Goal: Task Accomplishment & Management: Complete application form

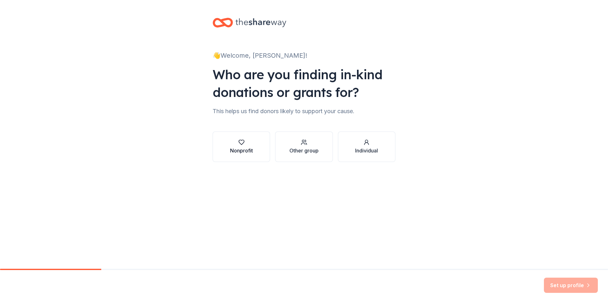
click at [251, 143] on div "button" at bounding box center [241, 142] width 23 height 6
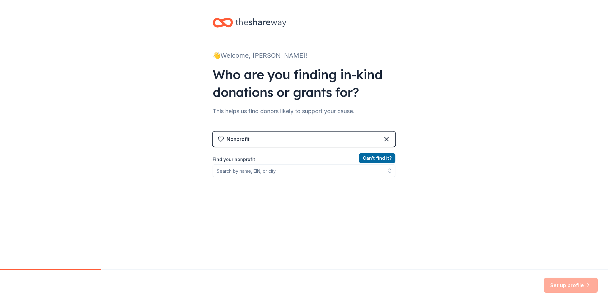
click at [256, 140] on div "Nonprofit" at bounding box center [303, 139] width 183 height 15
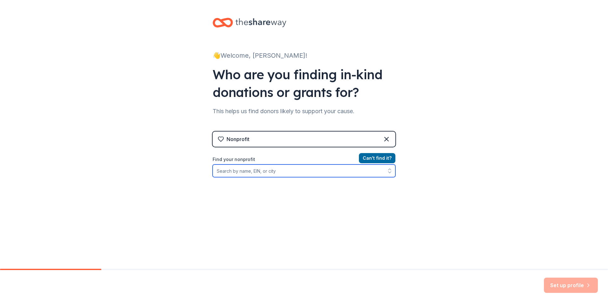
click at [244, 173] on input "Find your nonprofit" at bounding box center [303, 171] width 183 height 13
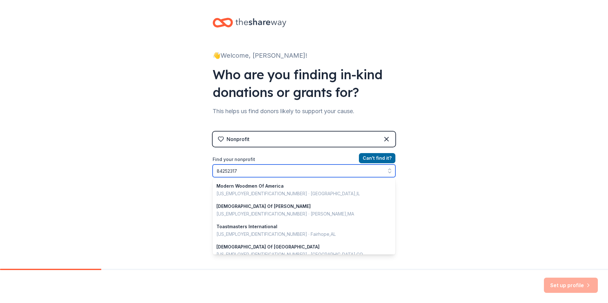
type input "842523173"
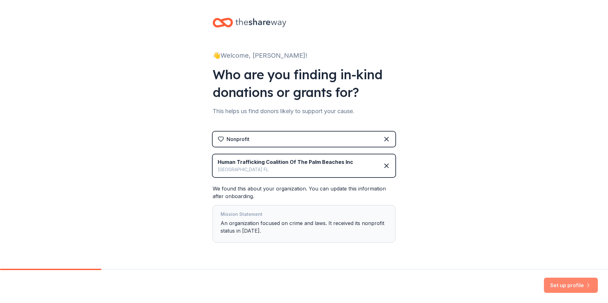
click at [559, 279] on button "Set up profile" at bounding box center [571, 285] width 54 height 15
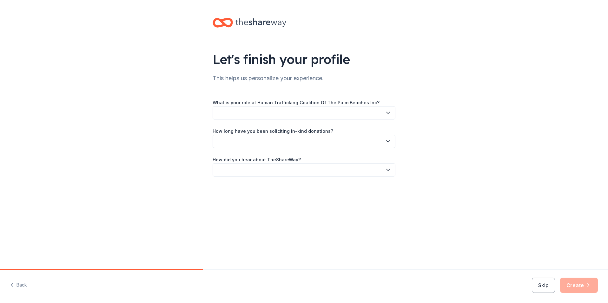
click at [255, 113] on button "button" at bounding box center [303, 112] width 183 height 13
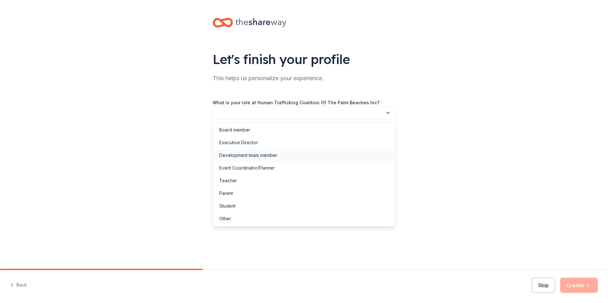
click at [258, 154] on div "Development team member" at bounding box center [248, 156] width 58 height 8
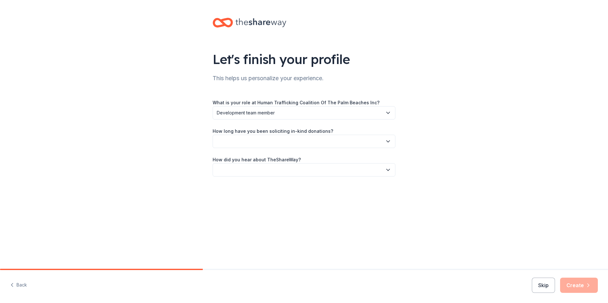
click at [266, 144] on button "button" at bounding box center [303, 141] width 183 height 13
click at [256, 160] on div "This is my first time!" at bounding box center [239, 159] width 40 height 8
click at [253, 173] on button "button" at bounding box center [303, 169] width 183 height 13
click at [253, 188] on div "Friend or colleague" at bounding box center [239, 187] width 41 height 8
click at [581, 284] on button "Create" at bounding box center [579, 285] width 38 height 15
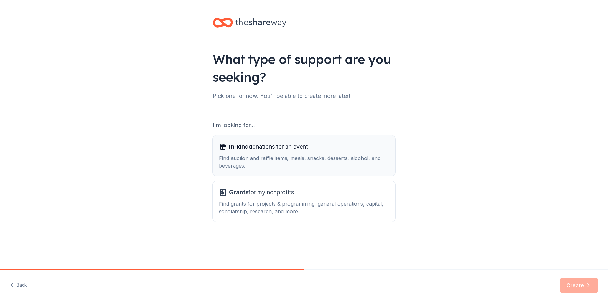
click at [318, 155] on div "Find auction and raffle items, meals, snacks, desserts, alcohol, and beverages." at bounding box center [304, 161] width 170 height 15
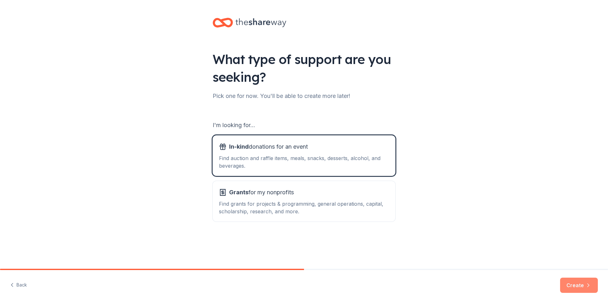
click at [584, 284] on button "Create" at bounding box center [579, 285] width 38 height 15
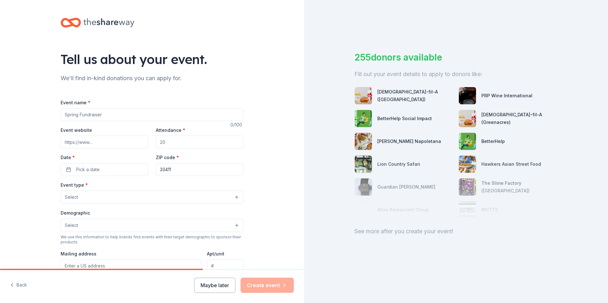
drag, startPoint x: 108, startPoint y: 114, endPoint x: 63, endPoint y: 115, distance: 44.7
click at [63, 115] on input "Event name *" at bounding box center [152, 114] width 183 height 13
type input "An Afternoon For Freedom"
click at [119, 141] on input "Event website" at bounding box center [105, 142] width 88 height 13
click at [123, 143] on input "Event website" at bounding box center [105, 142] width 88 height 13
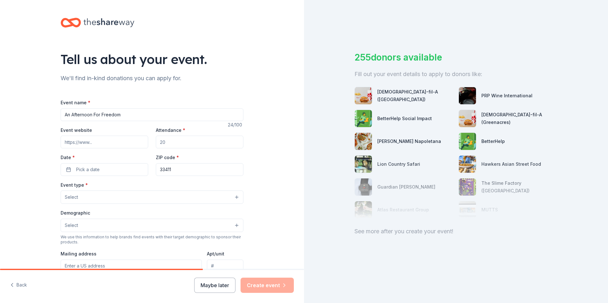
paste input "https://www.htcpb.org/an-afternoon-for-freedom"
type input "https://www.htcpb.org/an-afternoon-for-freedom"
click at [179, 144] on input "Attendance *" at bounding box center [200, 142] width 88 height 13
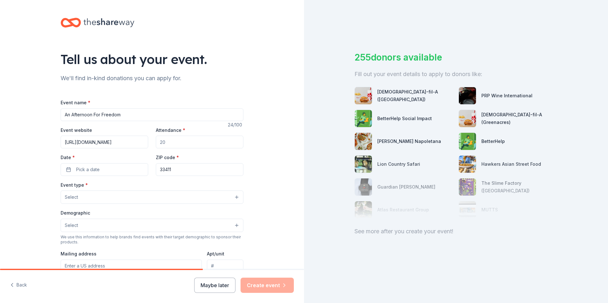
click at [179, 144] on input "Attendance *" at bounding box center [200, 142] width 88 height 13
type input "175"
click at [109, 174] on button "Pick a date" at bounding box center [105, 169] width 88 height 13
click at [135, 185] on button "Go to next month" at bounding box center [136, 186] width 9 height 9
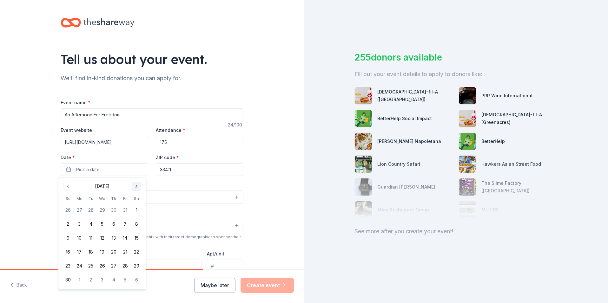
click at [135, 185] on button "Go to next month" at bounding box center [136, 186] width 9 height 9
click at [104, 210] on button "4" at bounding box center [101, 210] width 11 height 11
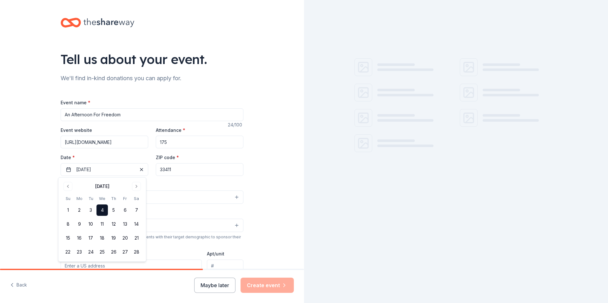
click at [186, 172] on input "33411" at bounding box center [200, 169] width 88 height 13
type input "33407"
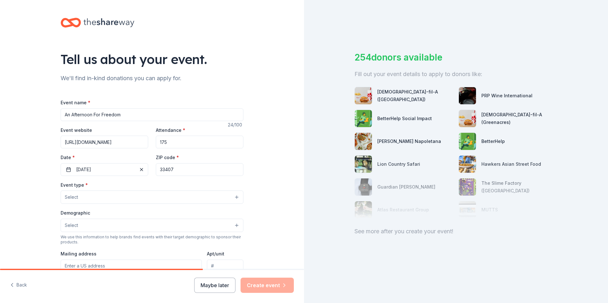
click at [127, 198] on button "Select" at bounding box center [152, 197] width 183 height 13
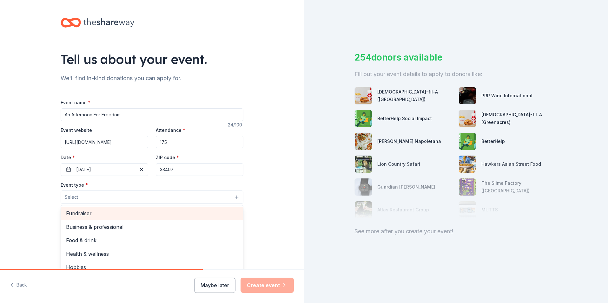
click at [86, 214] on span "Fundraiser" at bounding box center [152, 213] width 172 height 8
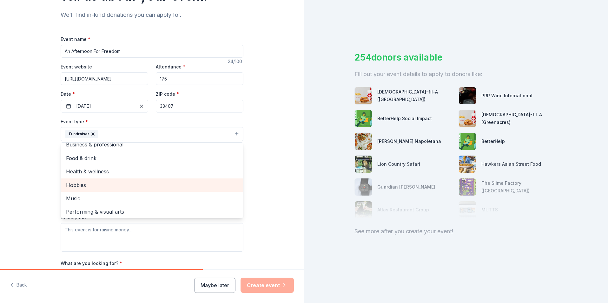
scroll to position [8, 0]
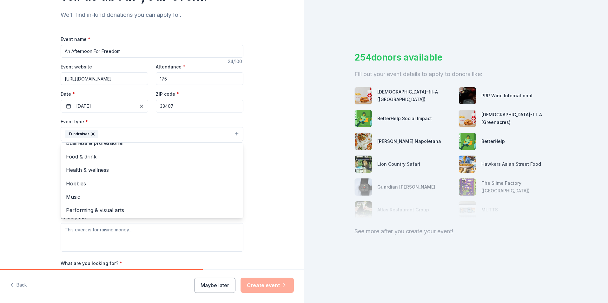
click at [279, 189] on div "Tell us about your event. We'll find in-kind donations you can apply for. Event…" at bounding box center [152, 148] width 304 height 423
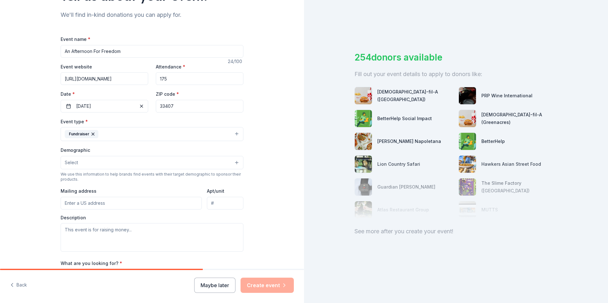
click at [104, 164] on button "Select" at bounding box center [152, 162] width 183 height 13
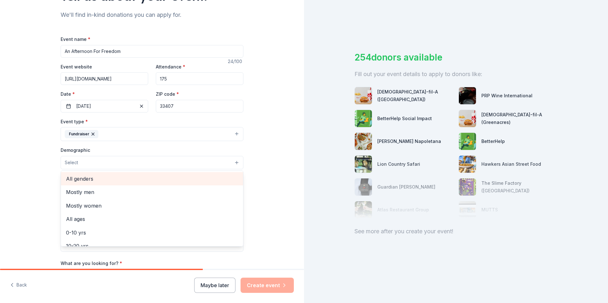
click at [84, 179] on span "All genders" at bounding box center [152, 179] width 172 height 8
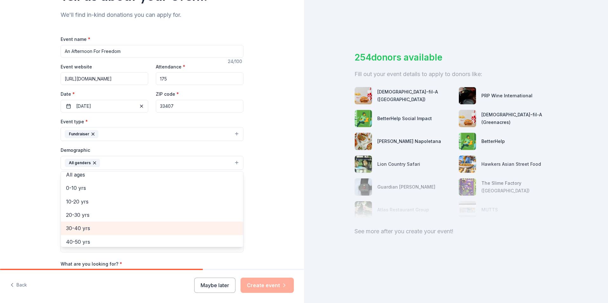
scroll to position [63, 0]
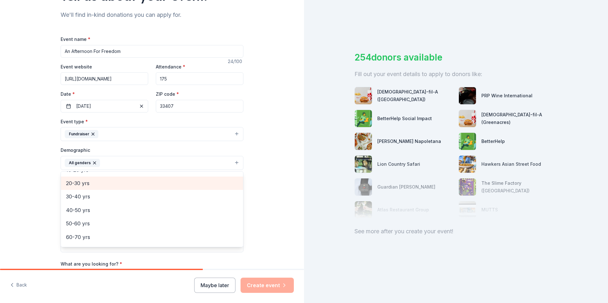
click at [88, 184] on span "20-30 yrs" at bounding box center [152, 183] width 172 height 8
click at [82, 186] on span "30-40 yrs" at bounding box center [152, 183] width 172 height 8
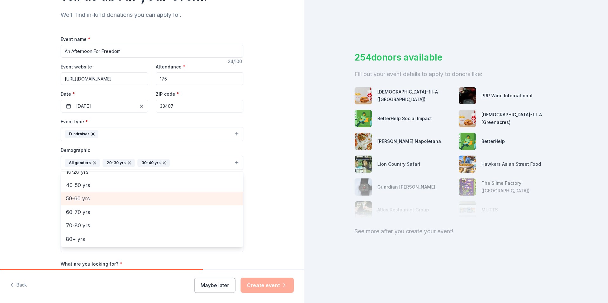
click at [80, 198] on span "50-60 yrs" at bounding box center [152, 198] width 172 height 8
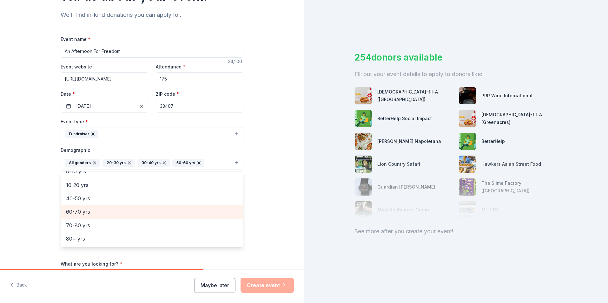
click at [93, 209] on span "60-70 yrs" at bounding box center [152, 212] width 172 height 8
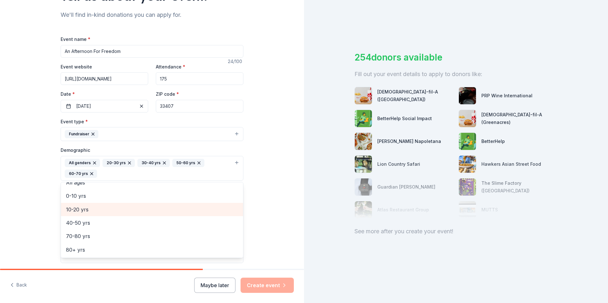
scroll to position [35, 0]
click at [251, 166] on div "Tell us about your event. We'll find in-kind donations you can apply for. Event…" at bounding box center [152, 154] width 304 height 434
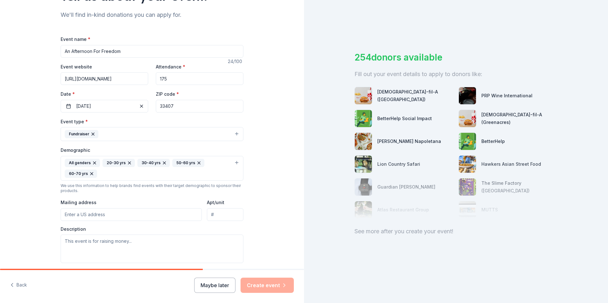
click at [83, 212] on input "Mailing address" at bounding box center [131, 214] width 141 height 13
type input "7754 Okeechobee Blvd. #570"
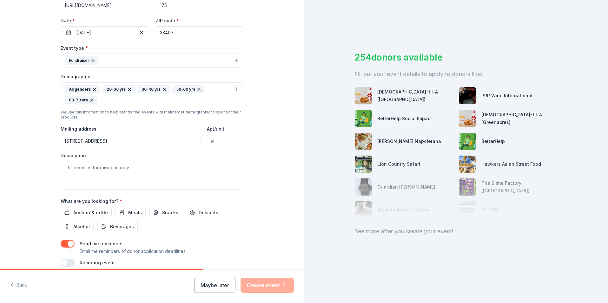
scroll to position [159, 0]
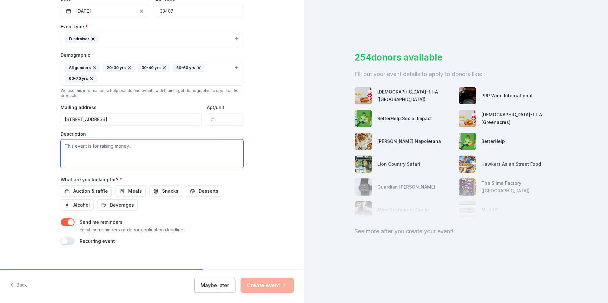
click at [66, 146] on textarea at bounding box center [152, 154] width 183 height 29
paste textarea "Our 20th-anniversary luncheon will bring together more than 175 community leade…"
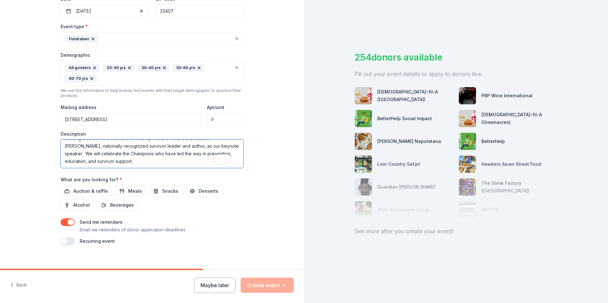
scroll to position [27, 0]
type textarea "Our 20th-anniversary luncheon will bring together more than 175 community leade…"
click at [89, 192] on span "Auction & raffle" at bounding box center [90, 191] width 35 height 8
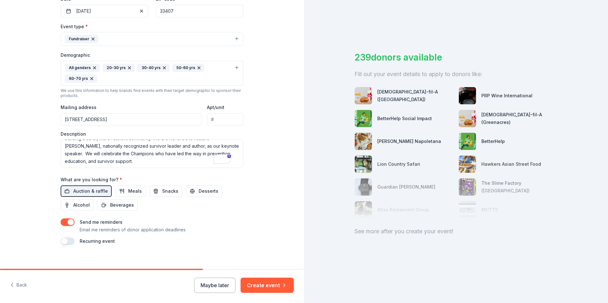
scroll to position [165, 0]
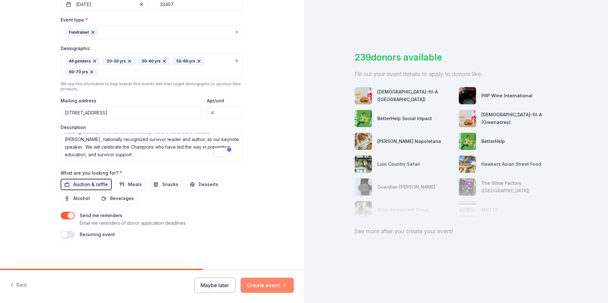
click at [270, 288] on button "Create event" at bounding box center [266, 285] width 53 height 15
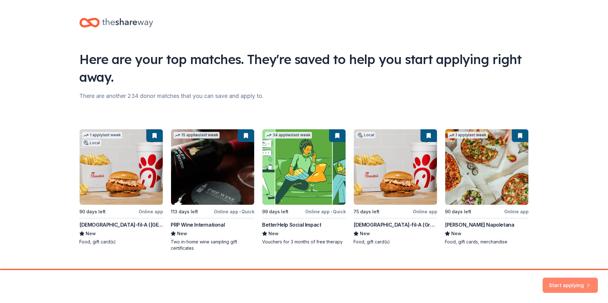
click at [568, 280] on button "Start applying" at bounding box center [569, 281] width 55 height 15
click at [564, 284] on div "Start applying" at bounding box center [569, 285] width 55 height 15
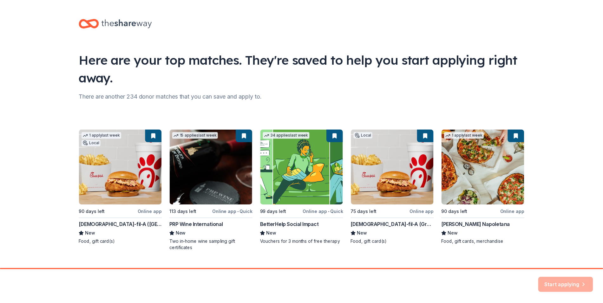
scroll to position [13, 0]
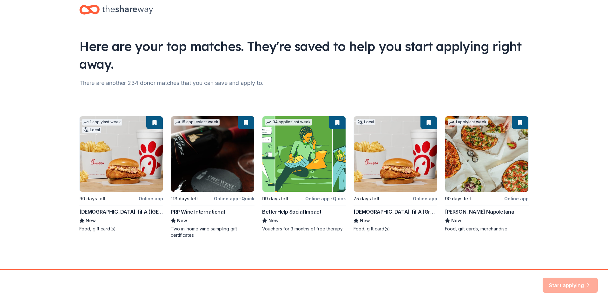
click at [562, 281] on div "Start applying" at bounding box center [569, 285] width 55 height 15
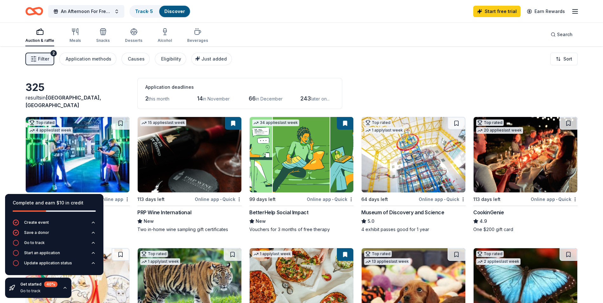
click at [94, 204] on div "Complete and earn $10 in credit" at bounding box center [54, 203] width 83 height 8
click at [61, 293] on div "Get started 40 % Go to track" at bounding box center [38, 288] width 66 height 20
click at [64, 288] on icon "button" at bounding box center [64, 287] width 5 height 5
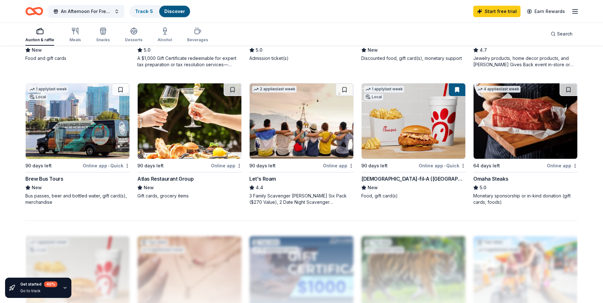
scroll to position [444, 0]
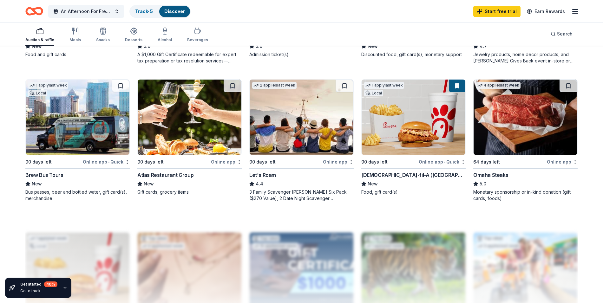
click at [161, 121] on img at bounding box center [190, 117] width 104 height 75
click at [231, 84] on button at bounding box center [233, 86] width 18 height 13
click at [285, 121] on img at bounding box center [302, 117] width 104 height 75
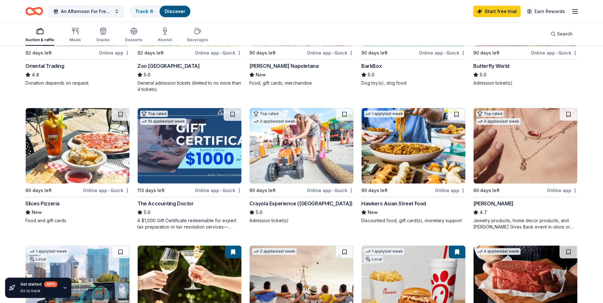
scroll to position [222, 0]
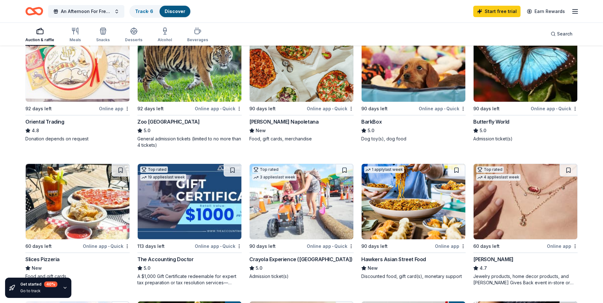
click at [572, 11] on line "button" at bounding box center [574, 11] width 5 height 0
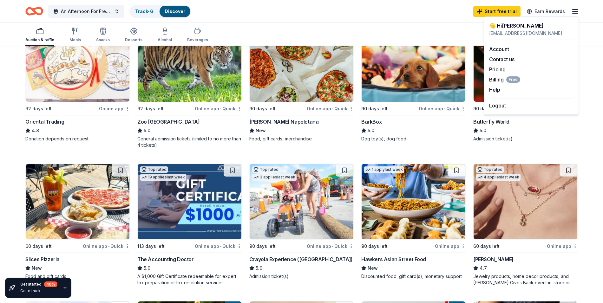
click at [392, 19] on div "An Afternoon For Freedom Track · 6 Discover Start free trial Earn Rewards" at bounding box center [301, 11] width 603 height 23
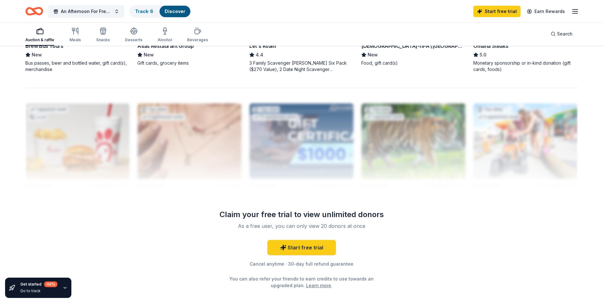
scroll to position [612, 0]
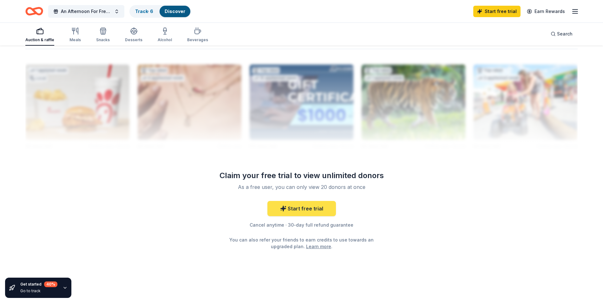
click at [322, 212] on link "Start free trial" at bounding box center [301, 208] width 68 height 15
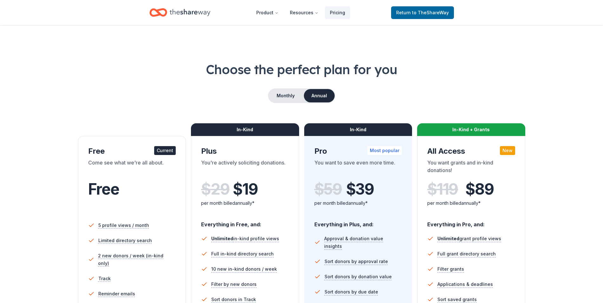
click at [304, 209] on div "In-Kind Pro Most popular You want to save even more time. $ 59 $ 39 per month b…" at bounding box center [358, 253] width 108 height 235
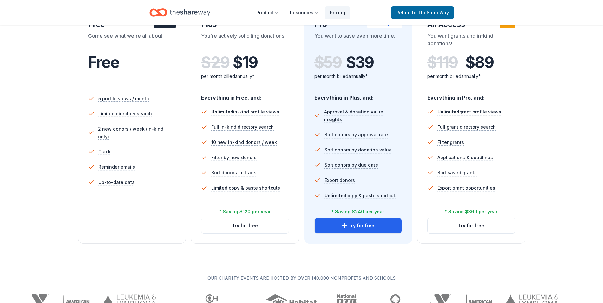
click at [117, 134] on li "2 new donors / week (in-kind only)" at bounding box center [132, 132] width 88 height 23
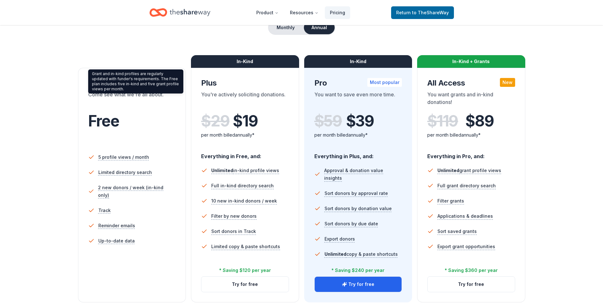
scroll to position [0, 0]
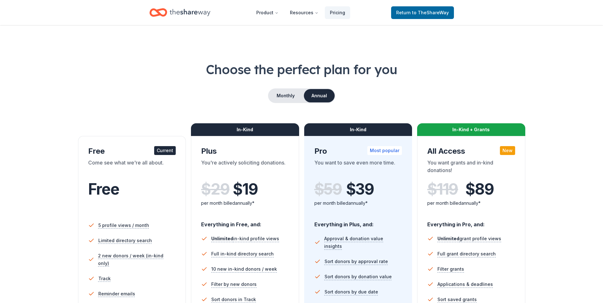
click at [139, 166] on div "Come see what we're all about." at bounding box center [132, 168] width 88 height 18
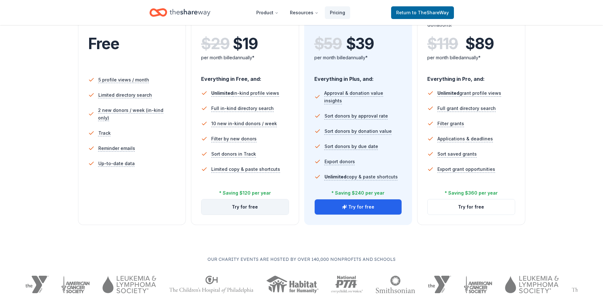
scroll to position [159, 0]
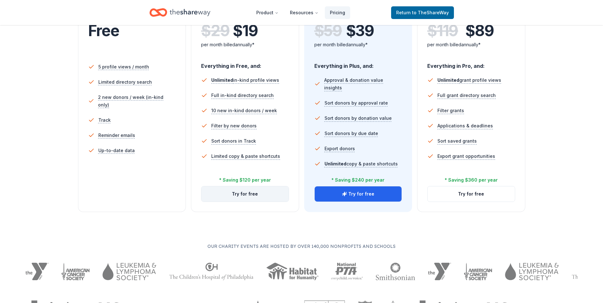
click at [250, 195] on button "Try for free" at bounding box center [244, 193] width 87 height 15
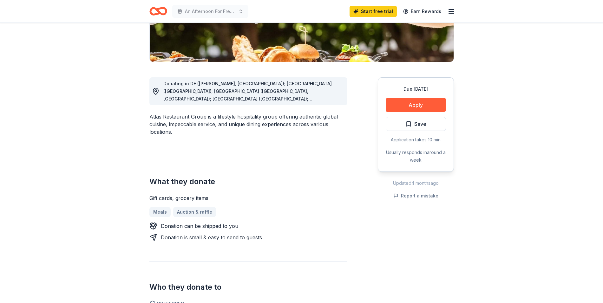
scroll to position [127, 0]
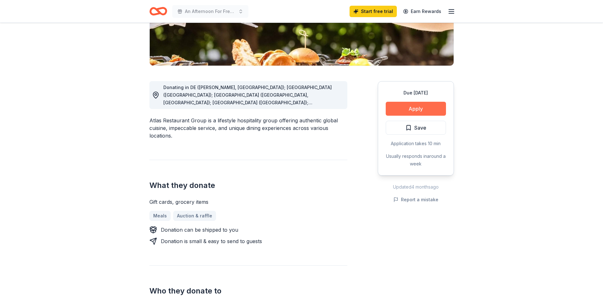
click at [415, 108] on button "Apply" at bounding box center [416, 109] width 60 height 14
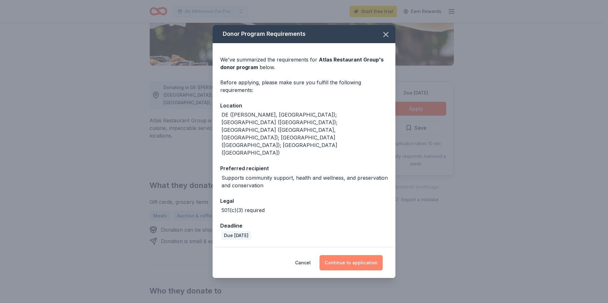
click at [350, 255] on button "Continue to application" at bounding box center [350, 262] width 63 height 15
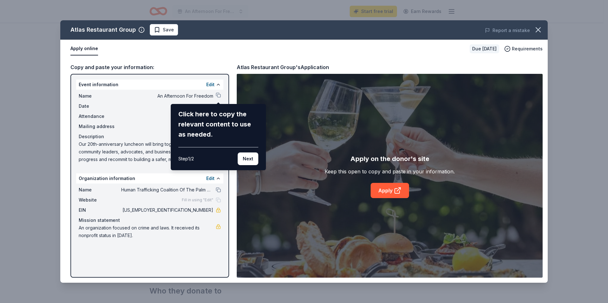
click at [306, 186] on div "Atlas Restaurant Group Save Report a mistake Apply online Due in 90 days Requir…" at bounding box center [303, 151] width 487 height 263
click at [390, 190] on div "Atlas Restaurant Group Save Report a mistake Apply online Due in 90 days Requir…" at bounding box center [303, 151] width 487 height 263
click at [247, 157] on button "Next" at bounding box center [248, 159] width 21 height 13
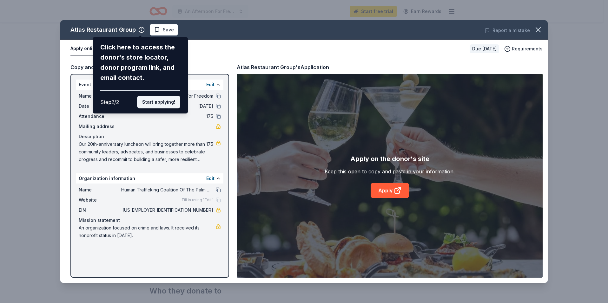
click at [153, 100] on button "Start applying!" at bounding box center [158, 102] width 43 height 13
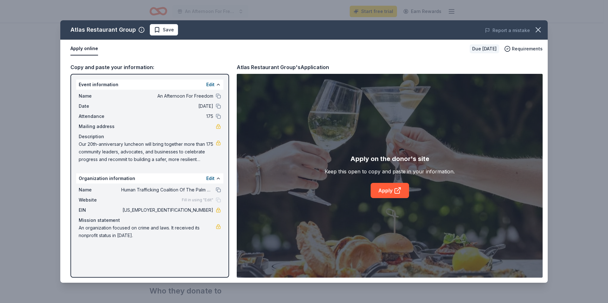
click at [381, 189] on div "Atlas Restaurant Group Save Report a mistake Apply online Due in 90 days Requir…" at bounding box center [303, 151] width 487 height 263
click at [392, 191] on div "Atlas Restaurant Group Save Report a mistake Apply online Due in 90 days Requir…" at bounding box center [303, 151] width 487 height 263
click at [386, 188] on link "Apply" at bounding box center [389, 190] width 38 height 15
click at [538, 29] on icon "button" at bounding box center [538, 30] width 4 height 4
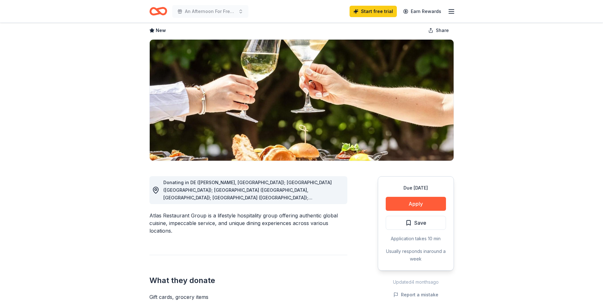
scroll to position [0, 0]
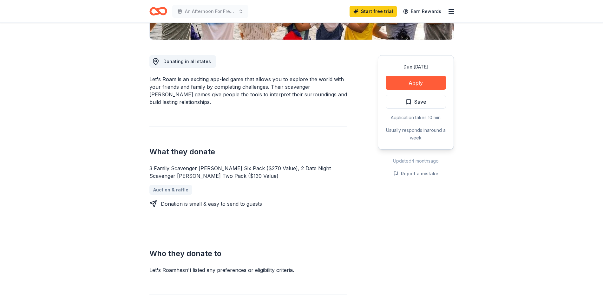
scroll to position [95, 0]
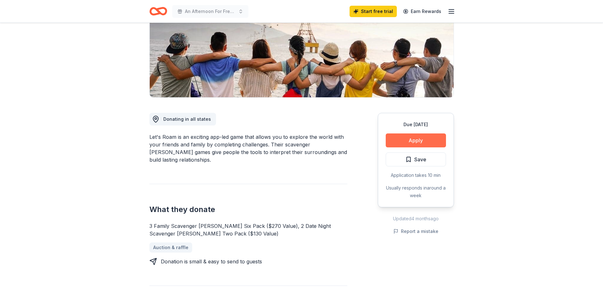
click at [414, 139] on button "Apply" at bounding box center [416, 141] width 60 height 14
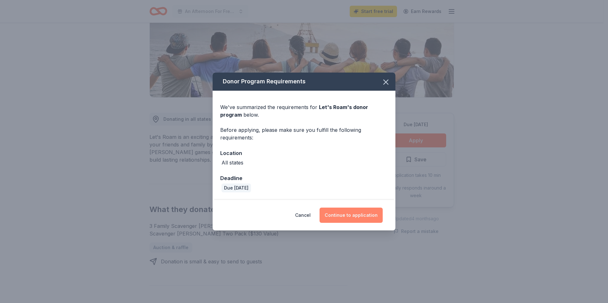
click at [355, 213] on button "Continue to application" at bounding box center [350, 215] width 63 height 15
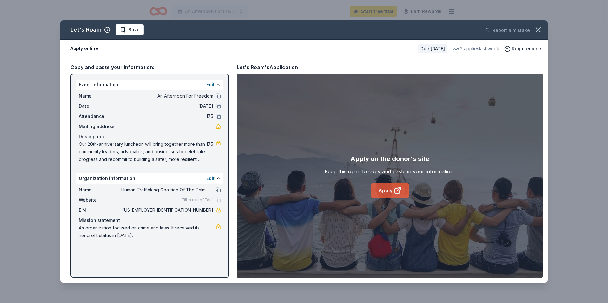
click at [393, 189] on link "Apply" at bounding box center [389, 190] width 38 height 15
click at [535, 30] on icon "button" at bounding box center [537, 29] width 9 height 9
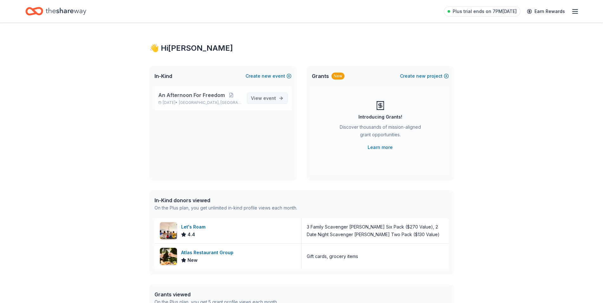
click at [274, 99] on span "event" at bounding box center [269, 97] width 13 height 5
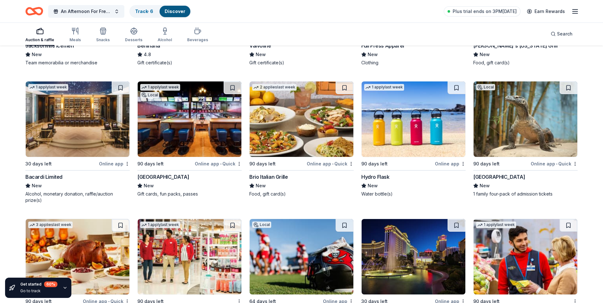
scroll to position [4605, 0]
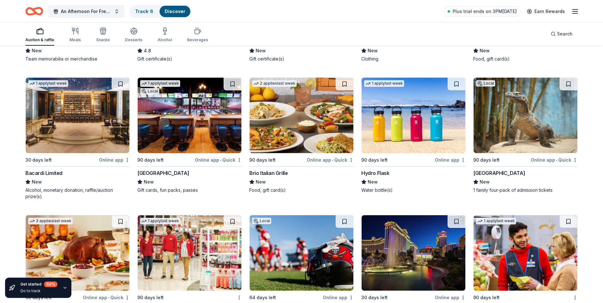
click at [297, 130] on img at bounding box center [302, 115] width 104 height 75
click at [342, 83] on button at bounding box center [345, 84] width 18 height 13
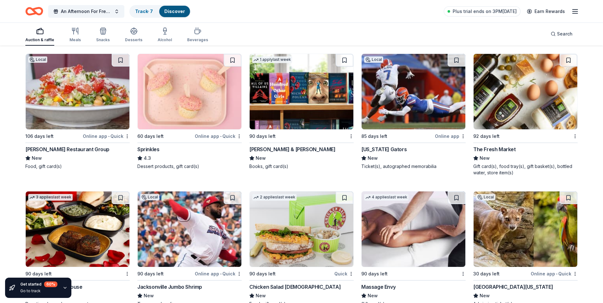
scroll to position [5746, 0]
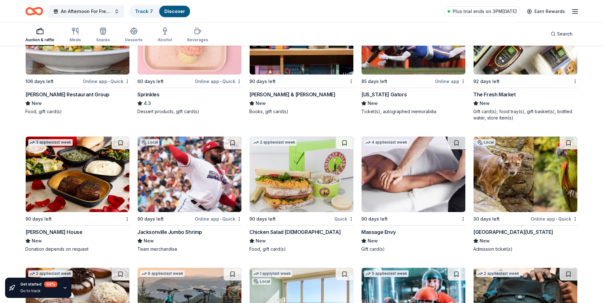
click at [407, 173] on img at bounding box center [414, 174] width 104 height 75
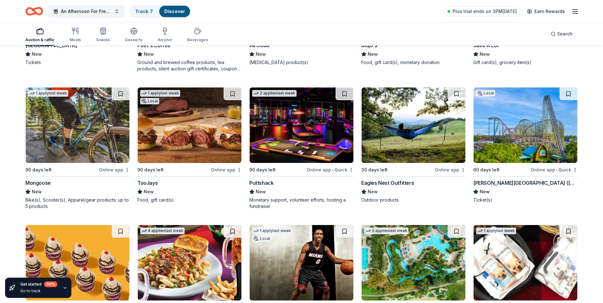
scroll to position [6202, 0]
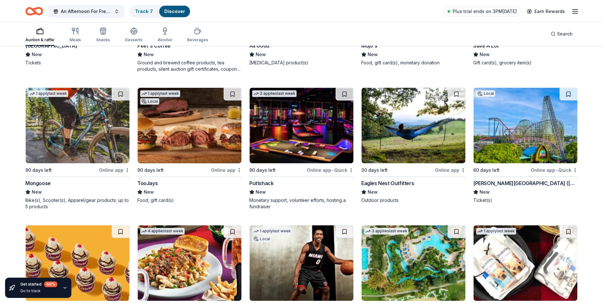
click at [536, 135] on img at bounding box center [525, 125] width 104 height 75
click at [570, 93] on button at bounding box center [568, 94] width 18 height 13
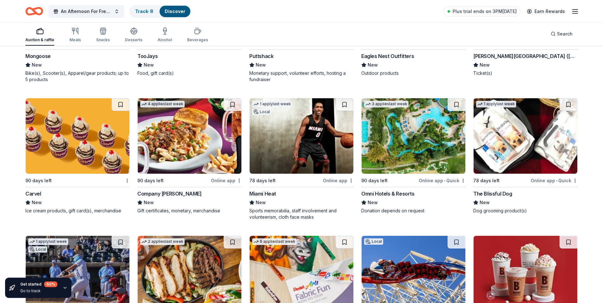
scroll to position [6328, 0]
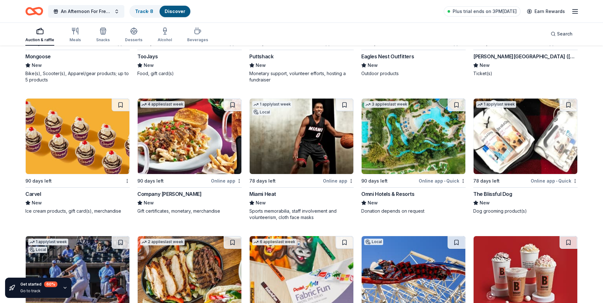
click at [392, 142] on img at bounding box center [414, 136] width 104 height 75
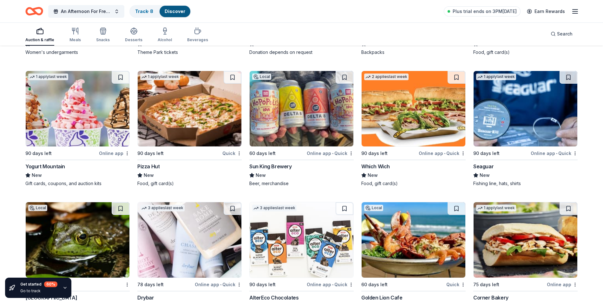
scroll to position [6835, 0]
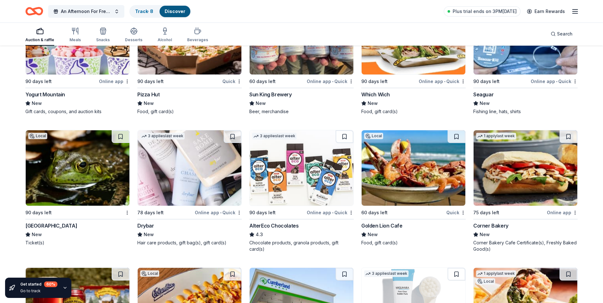
click at [69, 184] on img at bounding box center [78, 167] width 104 height 75
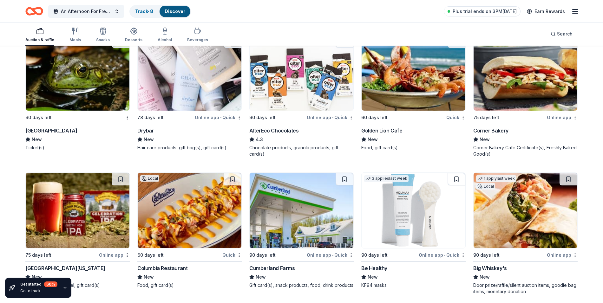
scroll to position [7025, 0]
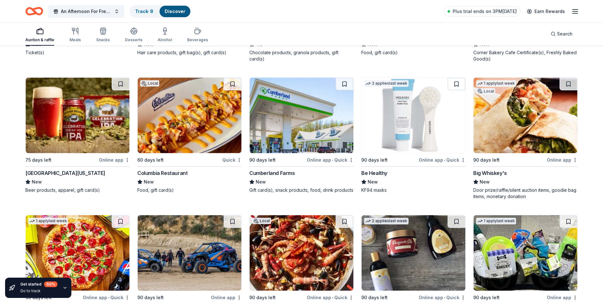
click at [176, 134] on img at bounding box center [190, 115] width 104 height 75
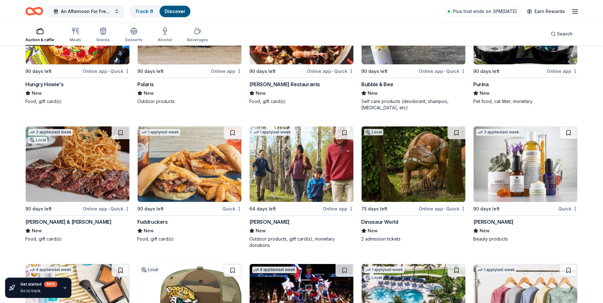
scroll to position [7332, 0]
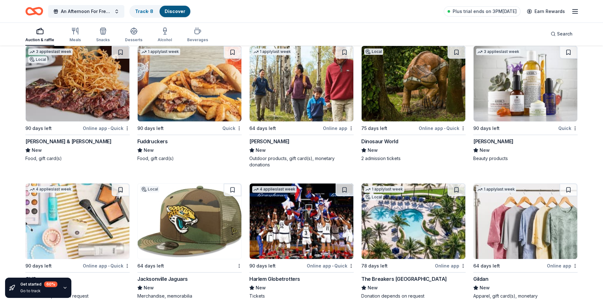
click at [401, 103] on img at bounding box center [414, 83] width 104 height 75
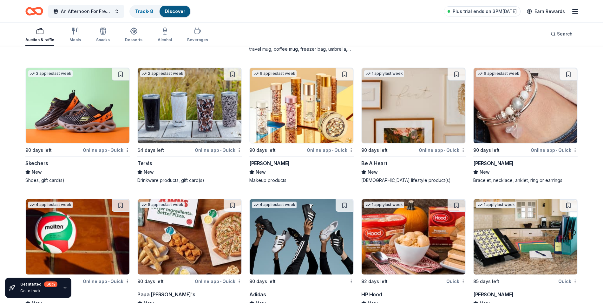
scroll to position [8554, 0]
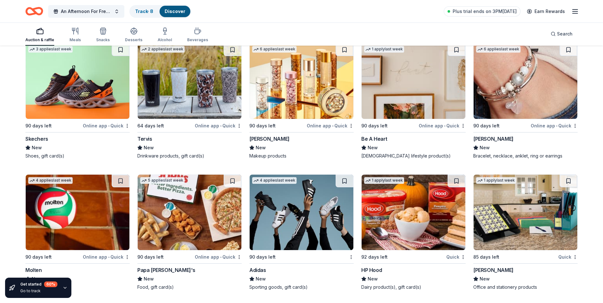
click at [65, 287] on icon "button" at bounding box center [64, 287] width 5 height 5
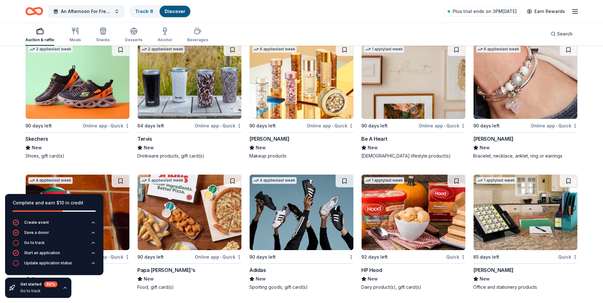
click at [64, 287] on icon "button" at bounding box center [64, 287] width 5 height 5
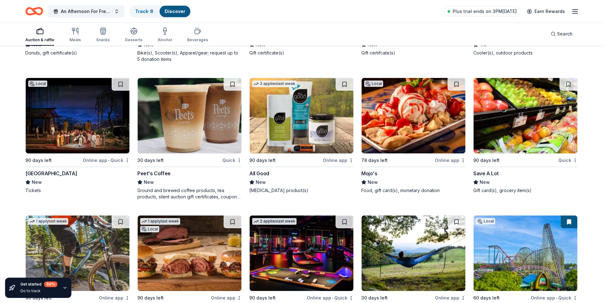
scroll to position [5985, 0]
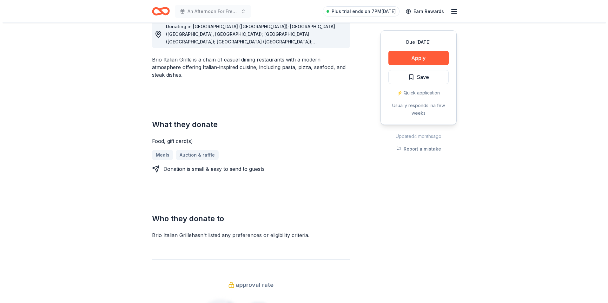
scroll to position [190, 0]
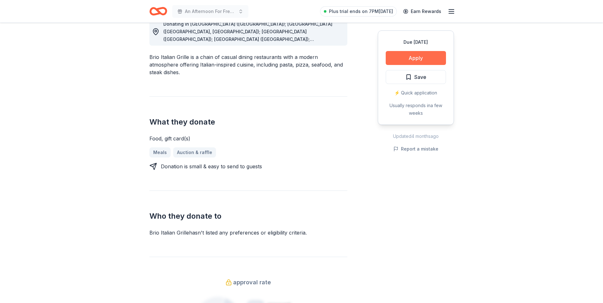
click at [419, 55] on button "Apply" at bounding box center [416, 58] width 60 height 14
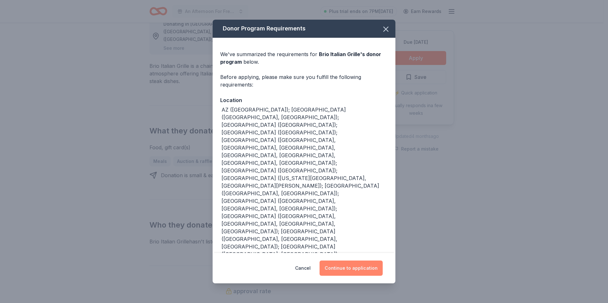
click at [352, 261] on button "Continue to application" at bounding box center [350, 268] width 63 height 15
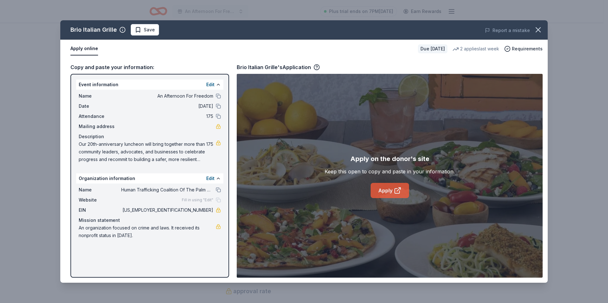
click at [392, 193] on link "Apply" at bounding box center [389, 190] width 38 height 15
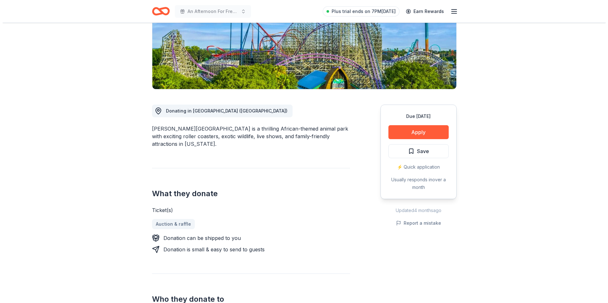
scroll to position [127, 0]
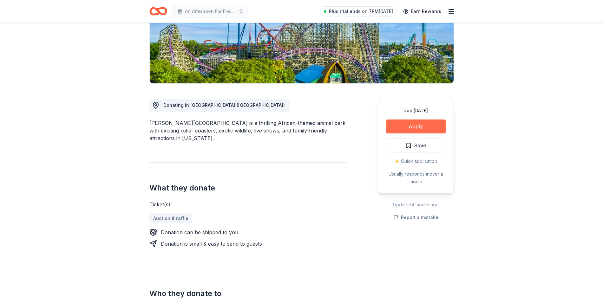
click at [414, 120] on button "Apply" at bounding box center [416, 127] width 60 height 14
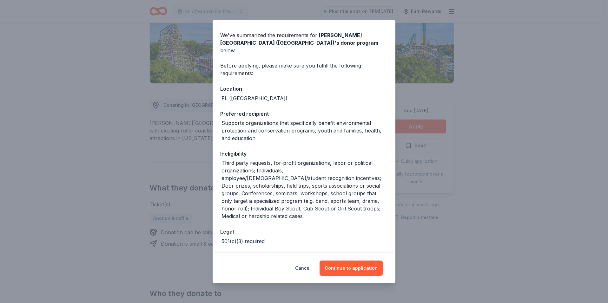
scroll to position [29, 0]
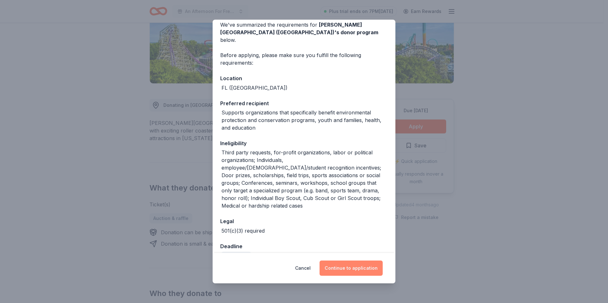
click at [362, 270] on button "Continue to application" at bounding box center [350, 268] width 63 height 15
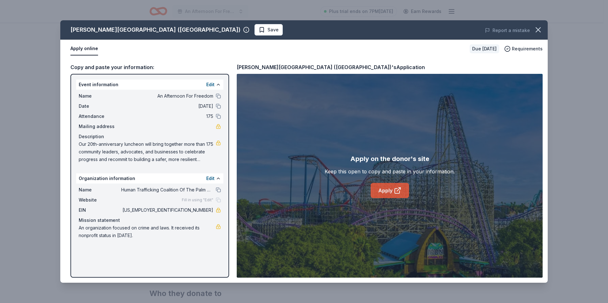
click at [392, 188] on link "Apply" at bounding box center [389, 190] width 38 height 15
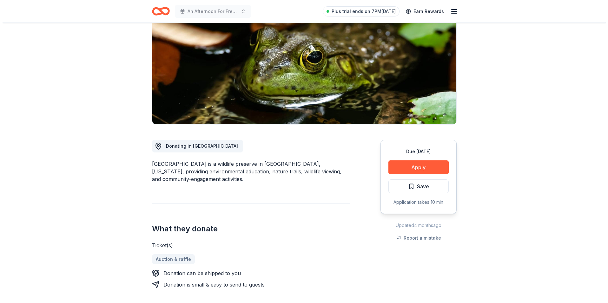
scroll to position [63, 0]
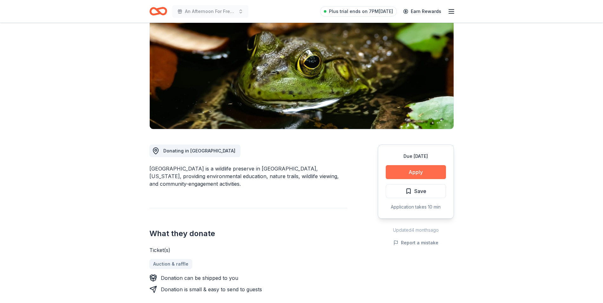
click at [424, 170] on button "Apply" at bounding box center [416, 172] width 60 height 14
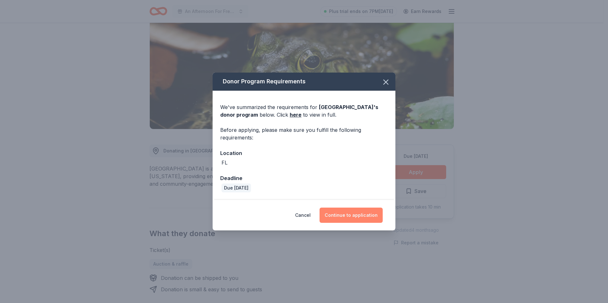
click at [341, 218] on button "Continue to application" at bounding box center [350, 215] width 63 height 15
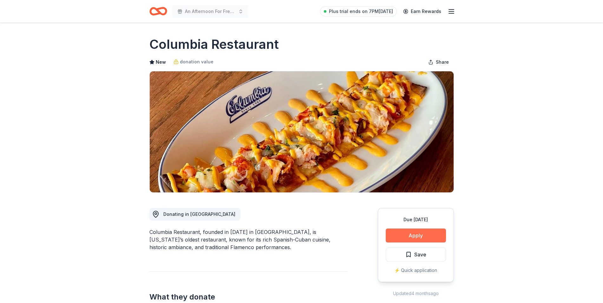
click at [422, 237] on button "Apply" at bounding box center [416, 236] width 60 height 14
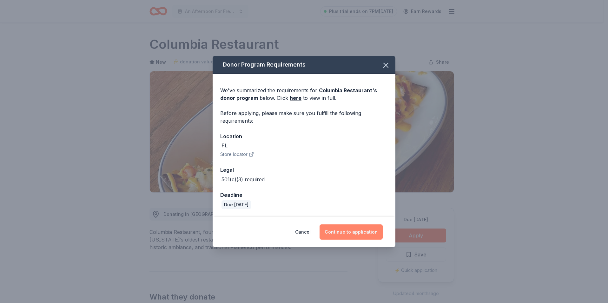
click at [361, 230] on button "Continue to application" at bounding box center [350, 232] width 63 height 15
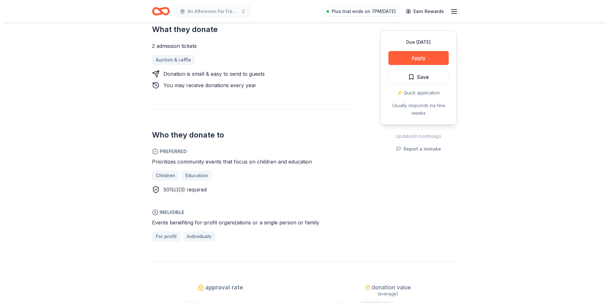
scroll to position [285, 0]
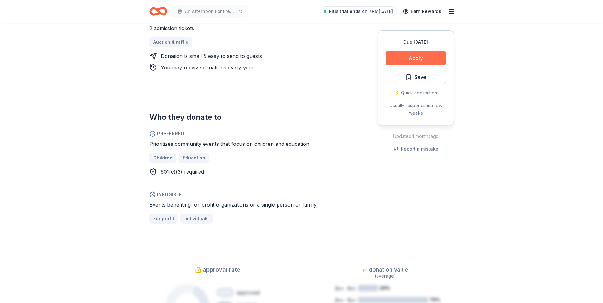
click at [421, 57] on button "Apply" at bounding box center [416, 58] width 60 height 14
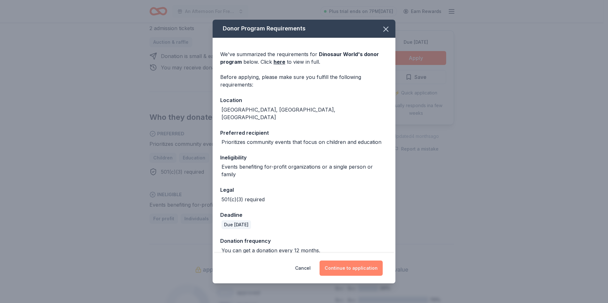
click at [361, 265] on button "Continue to application" at bounding box center [350, 268] width 63 height 15
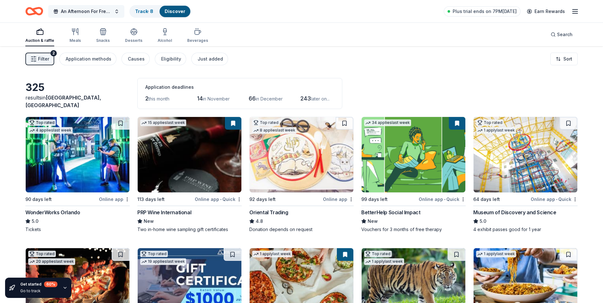
click at [92, 11] on span "An Afternoon For Freedom" at bounding box center [86, 12] width 51 height 8
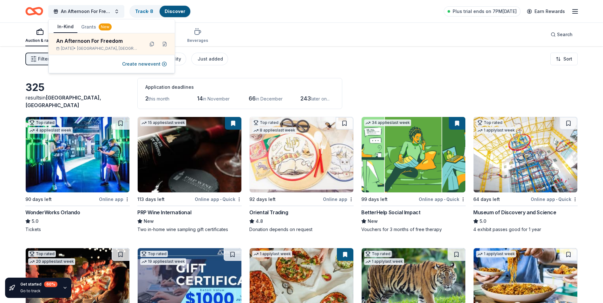
click at [11, 59] on div "Filter 2 Application methods Causes Eligibility Just added Sort" at bounding box center [301, 58] width 603 height 25
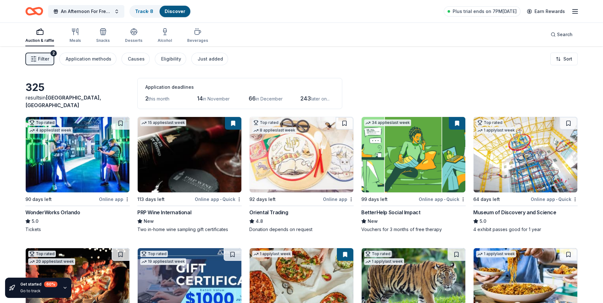
click at [576, 11] on line "button" at bounding box center [574, 11] width 5 height 0
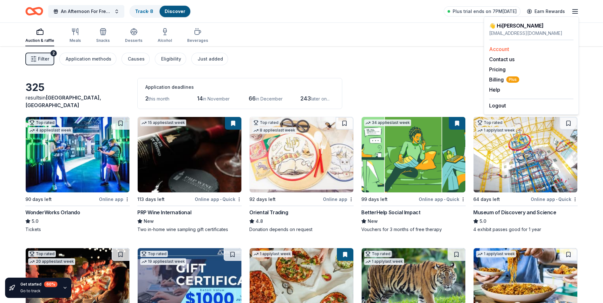
click at [504, 48] on link "Account" at bounding box center [499, 49] width 20 height 6
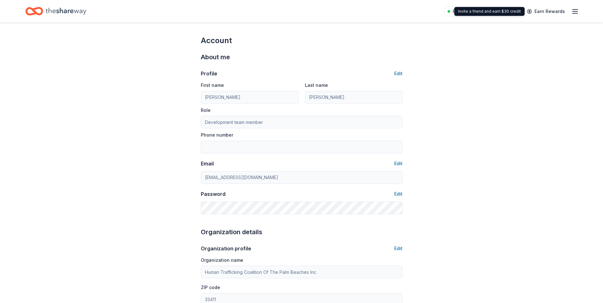
click at [486, 14] on div "Invite a friend and earn $30 credit Invite a friend and earn $30 credit" at bounding box center [489, 11] width 70 height 9
click at [576, 10] on icon "button" at bounding box center [575, 12] width 8 height 8
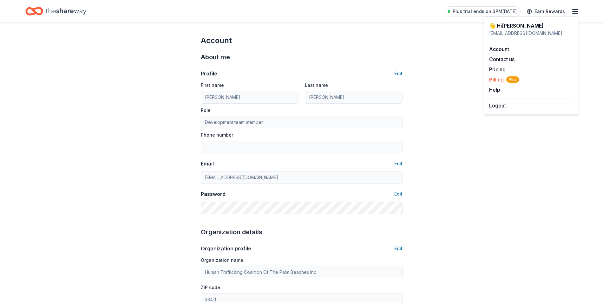
click at [498, 80] on span "Billing Plus" at bounding box center [504, 80] width 30 height 8
